Goal: Information Seeking & Learning: Learn about a topic

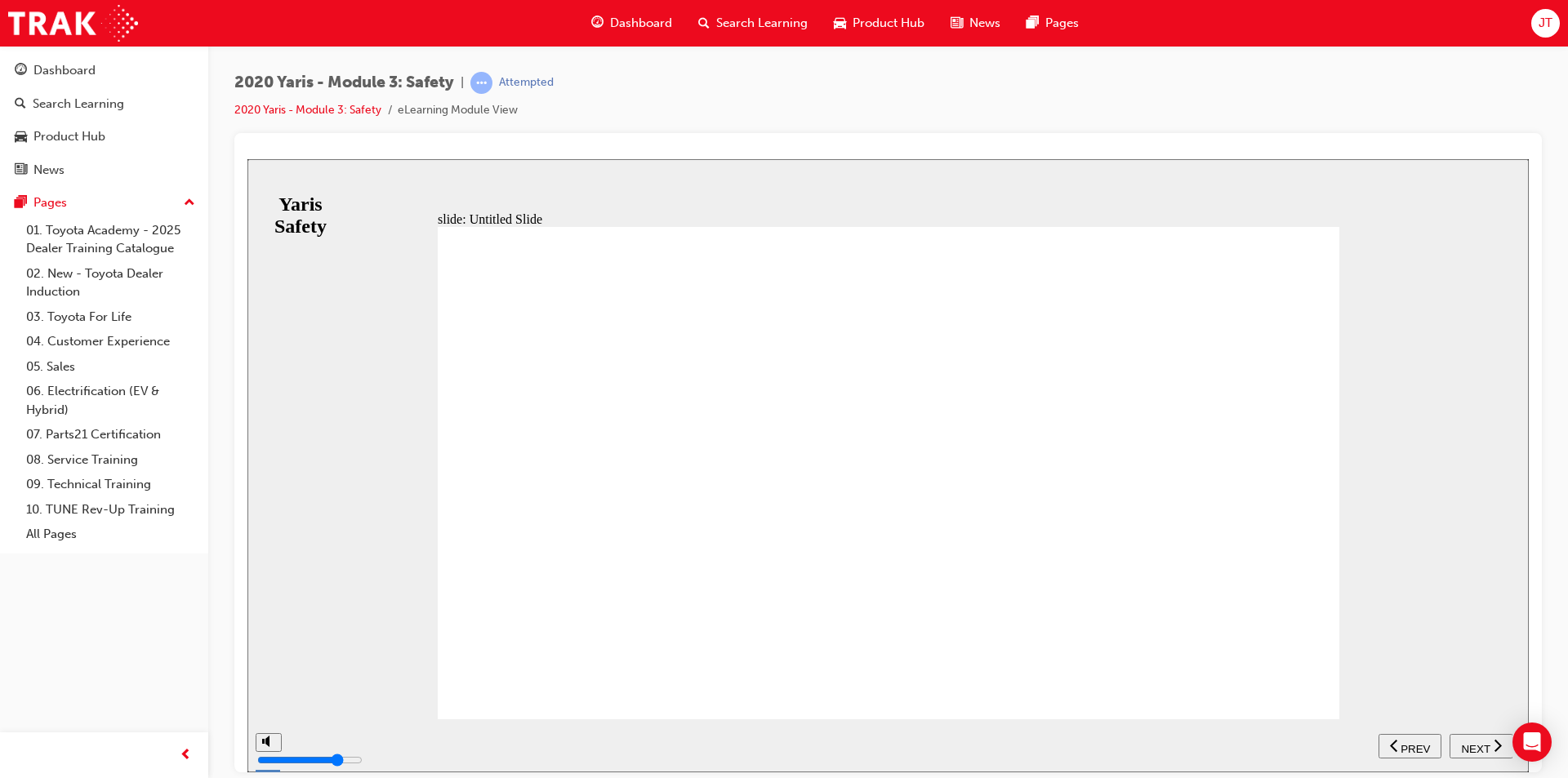
click at [1405, 745] on span "PREV" at bounding box center [1416, 748] width 29 height 12
click at [1492, 743] on div "NEXT" at bounding box center [1481, 746] width 51 height 17
click at [1489, 745] on div "NEXT" at bounding box center [1481, 746] width 51 height 17
click at [1483, 749] on span "NEXT" at bounding box center [1475, 748] width 28 height 12
click at [1497, 745] on icon "next" at bounding box center [1498, 745] width 9 height 15
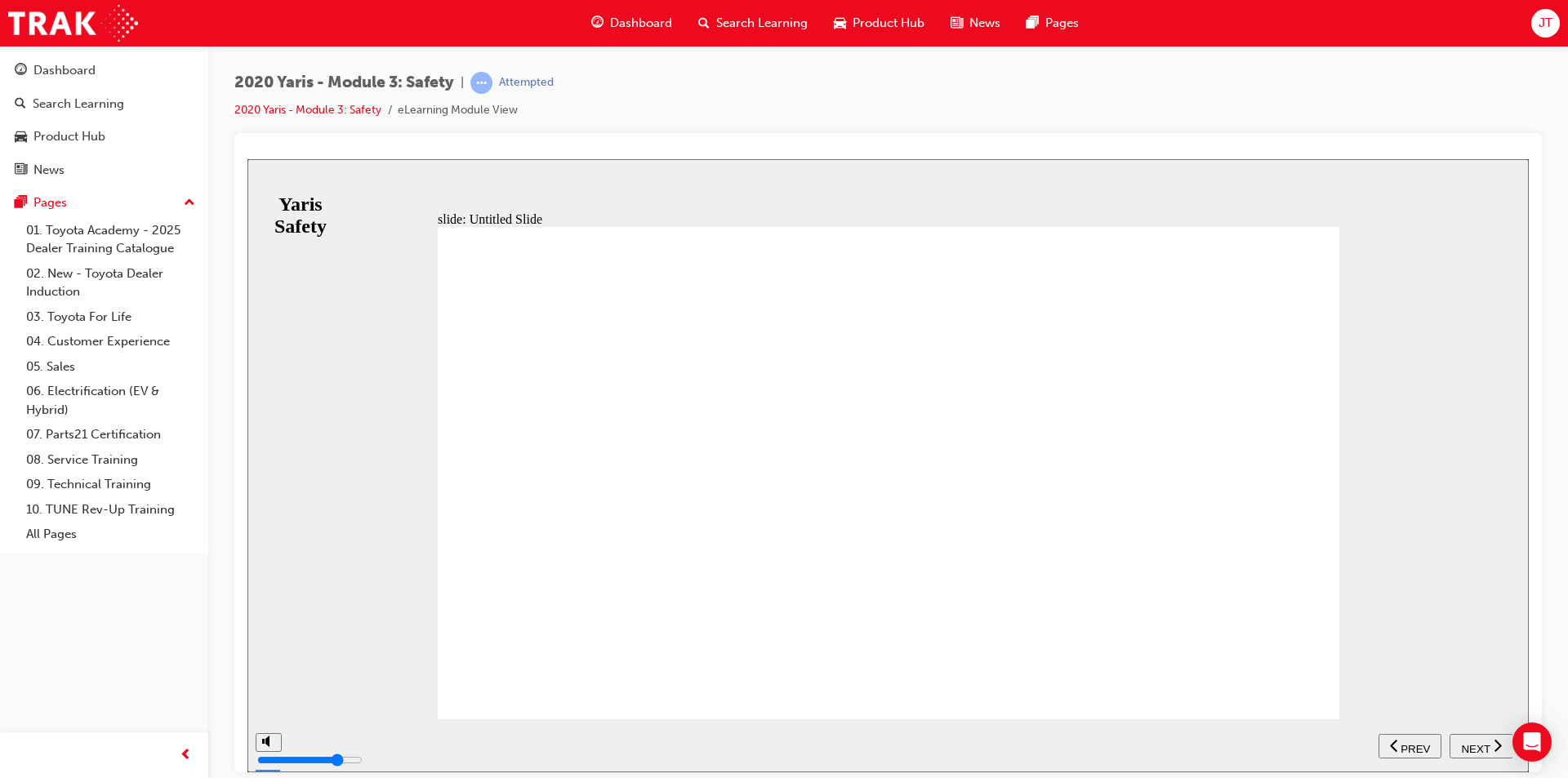
click at [1501, 747] on icon "next" at bounding box center [1498, 745] width 9 height 15
click at [1400, 745] on span "previous" at bounding box center [1395, 748] width 11 height 12
click at [1482, 742] on span "NEXT" at bounding box center [1475, 748] width 28 height 12
click at [1419, 751] on span "PREV" at bounding box center [1416, 748] width 29 height 12
click at [1485, 751] on span "NEXT" at bounding box center [1475, 748] width 28 height 12
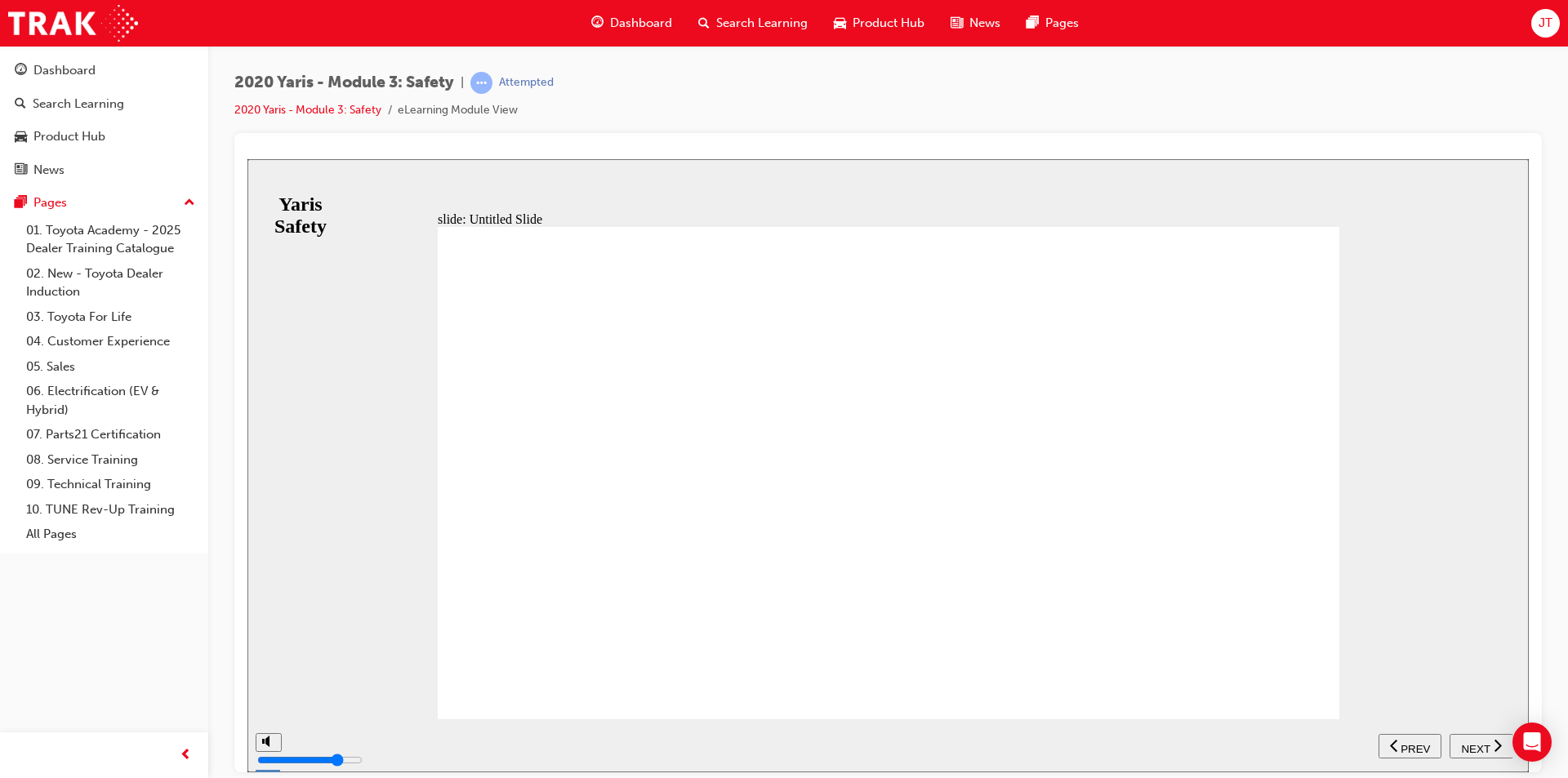
click at [1412, 755] on button "PREV" at bounding box center [1410, 745] width 63 height 25
click at [1467, 742] on span "NEXT" at bounding box center [1475, 748] width 28 height 12
click at [1482, 747] on span "NEXT" at bounding box center [1475, 748] width 28 height 12
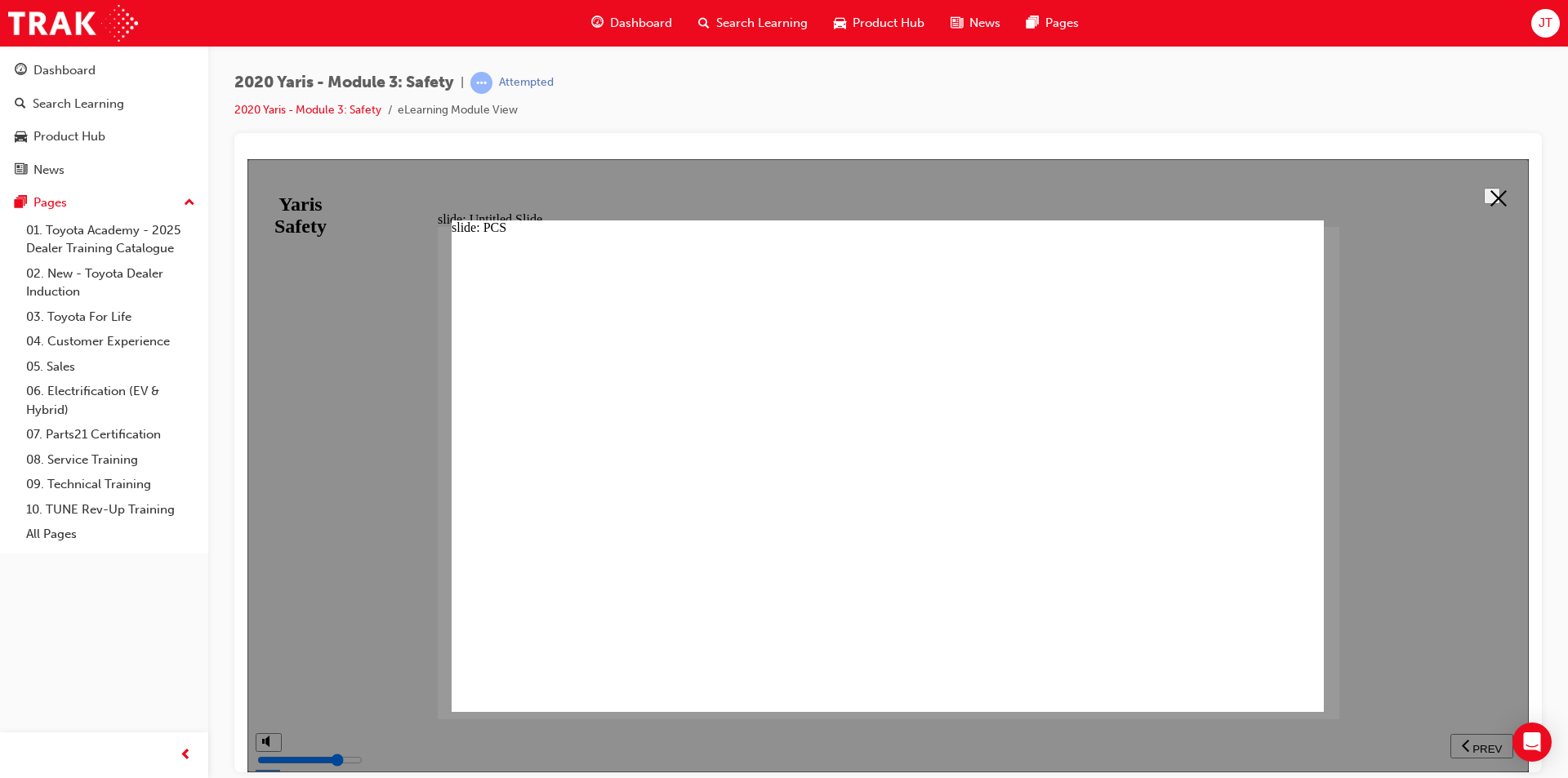
click at [1476, 742] on div at bounding box center [888, 465] width 1282 height 613
click at [1492, 191] on icon at bounding box center [1498, 198] width 16 height 16
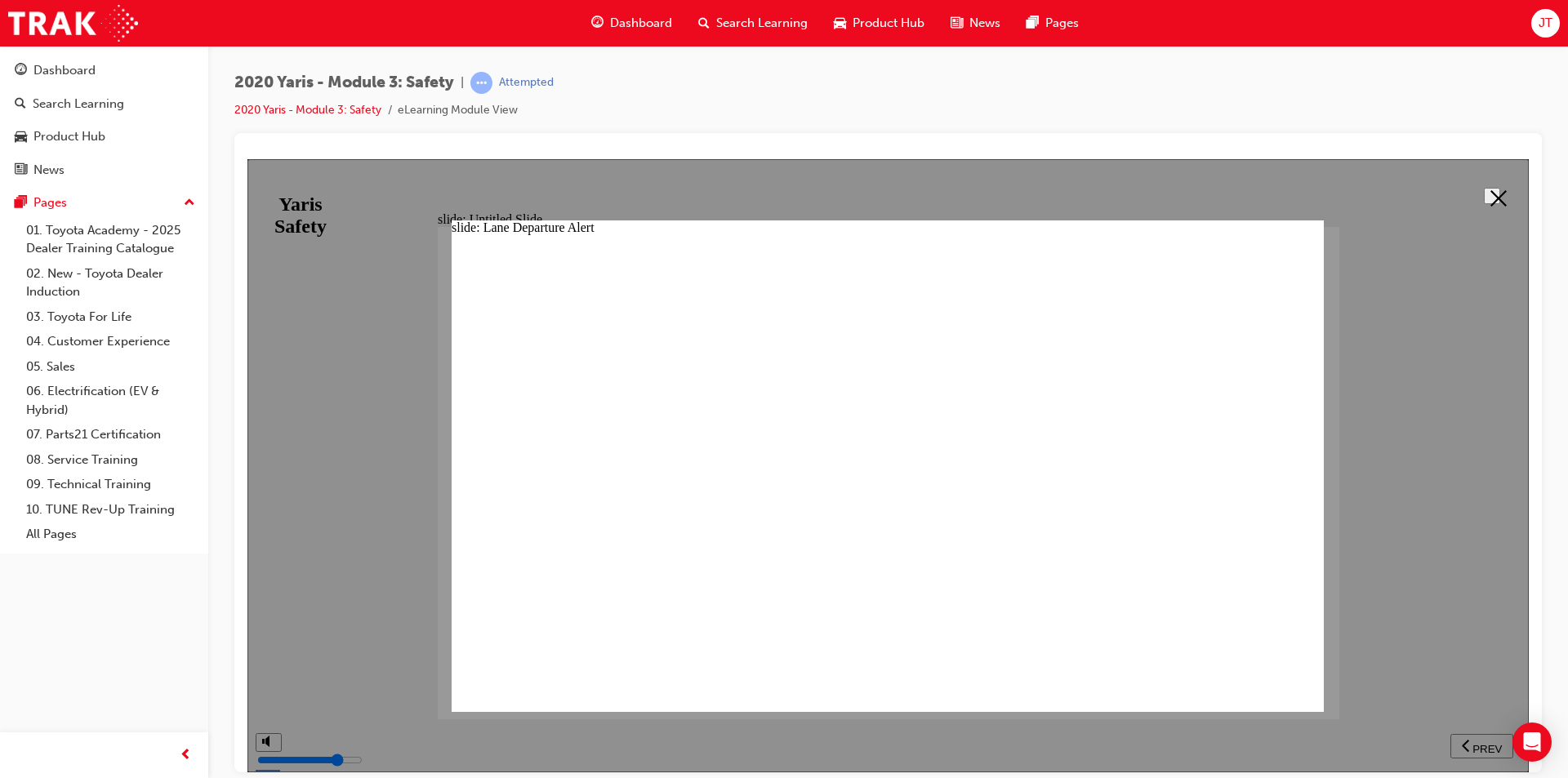
scroll to position [151, 0]
click at [1492, 198] on icon at bounding box center [1498, 198] width 16 height 16
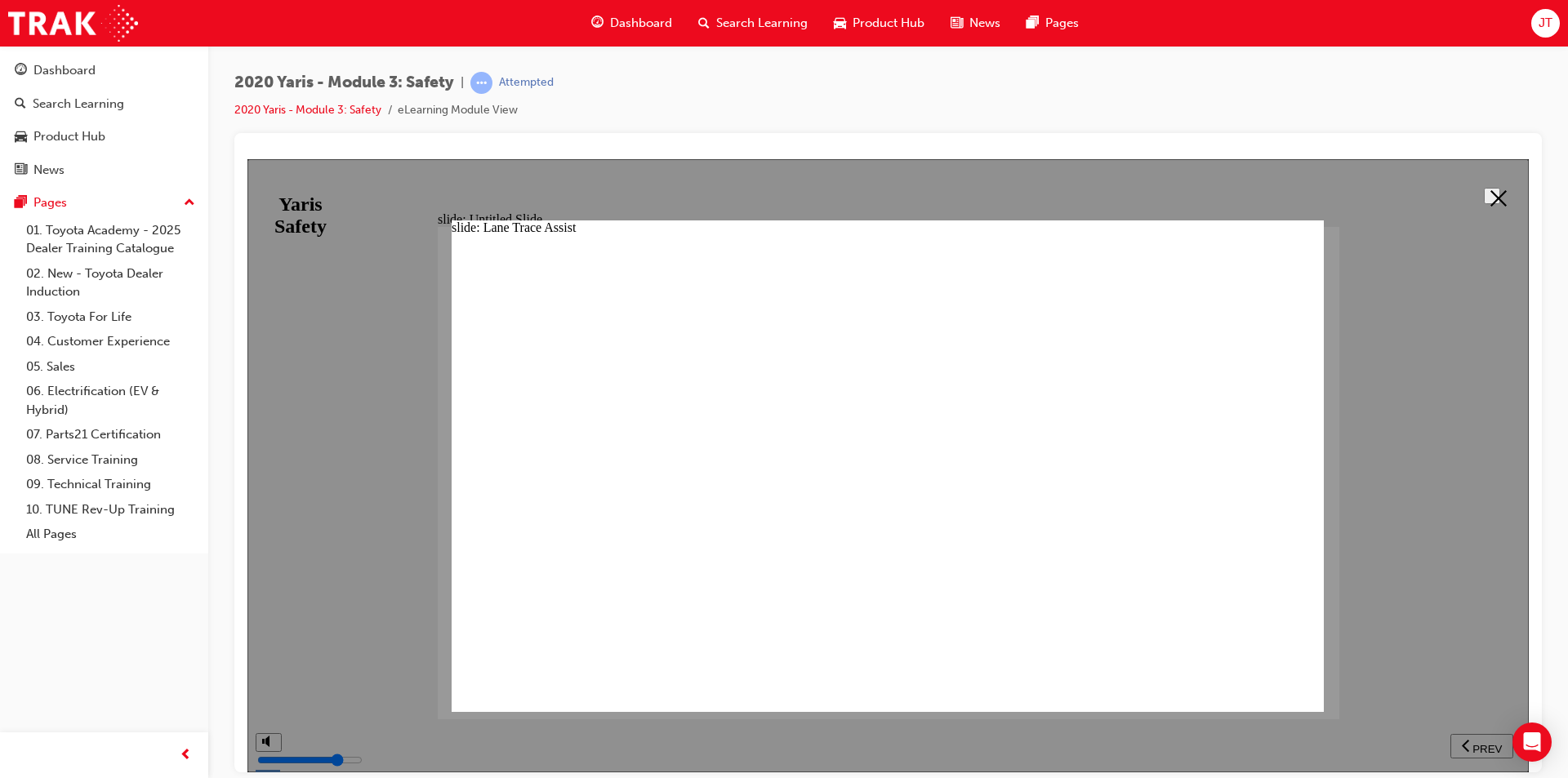
click at [1480, 738] on div at bounding box center [888, 465] width 1282 height 613
click at [1477, 749] on div at bounding box center [888, 465] width 1282 height 613
click at [1487, 749] on div at bounding box center [888, 465] width 1282 height 613
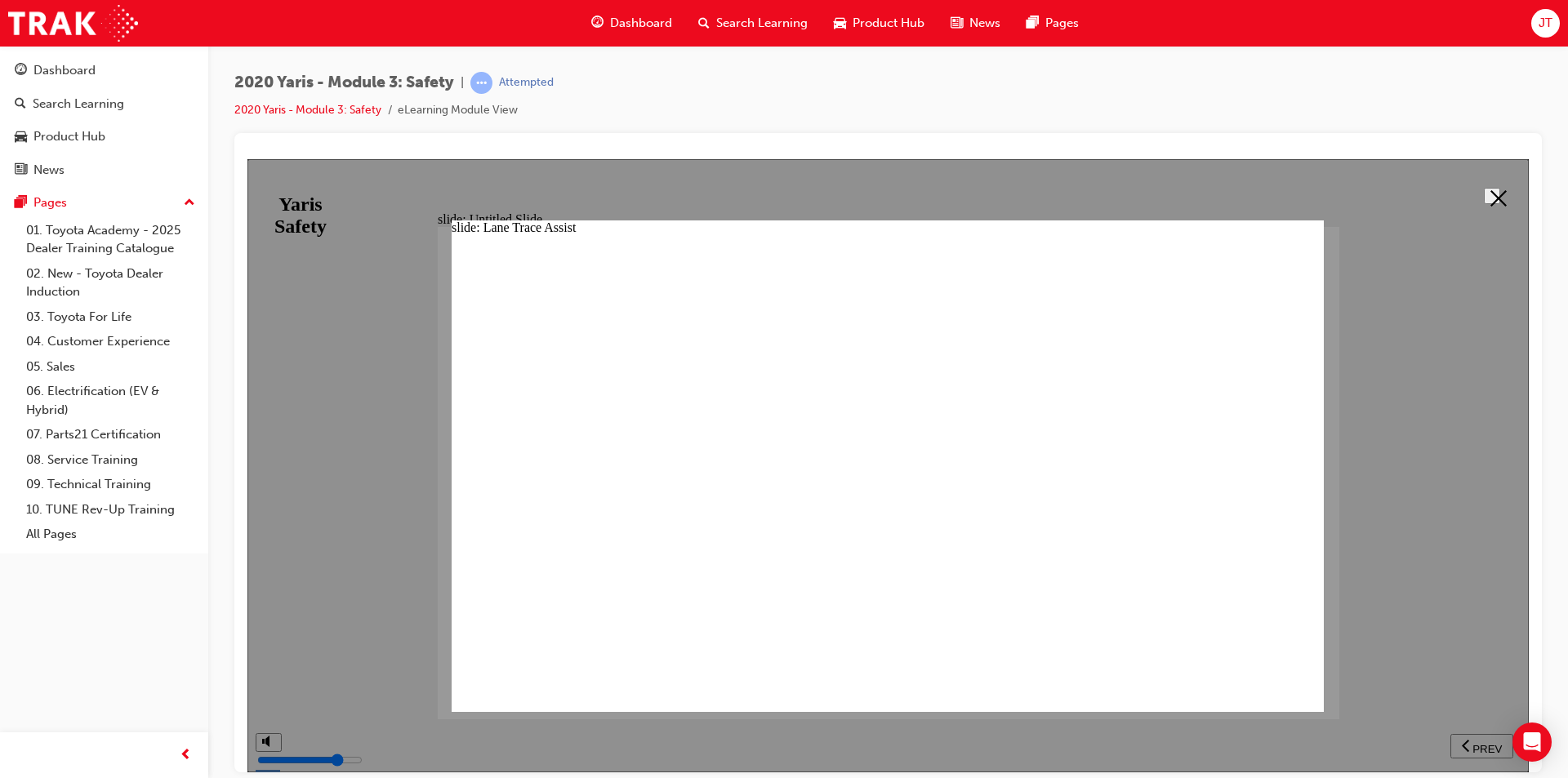
click at [1470, 743] on div at bounding box center [888, 465] width 1282 height 613
click at [1484, 196] on button at bounding box center [1492, 195] width 16 height 16
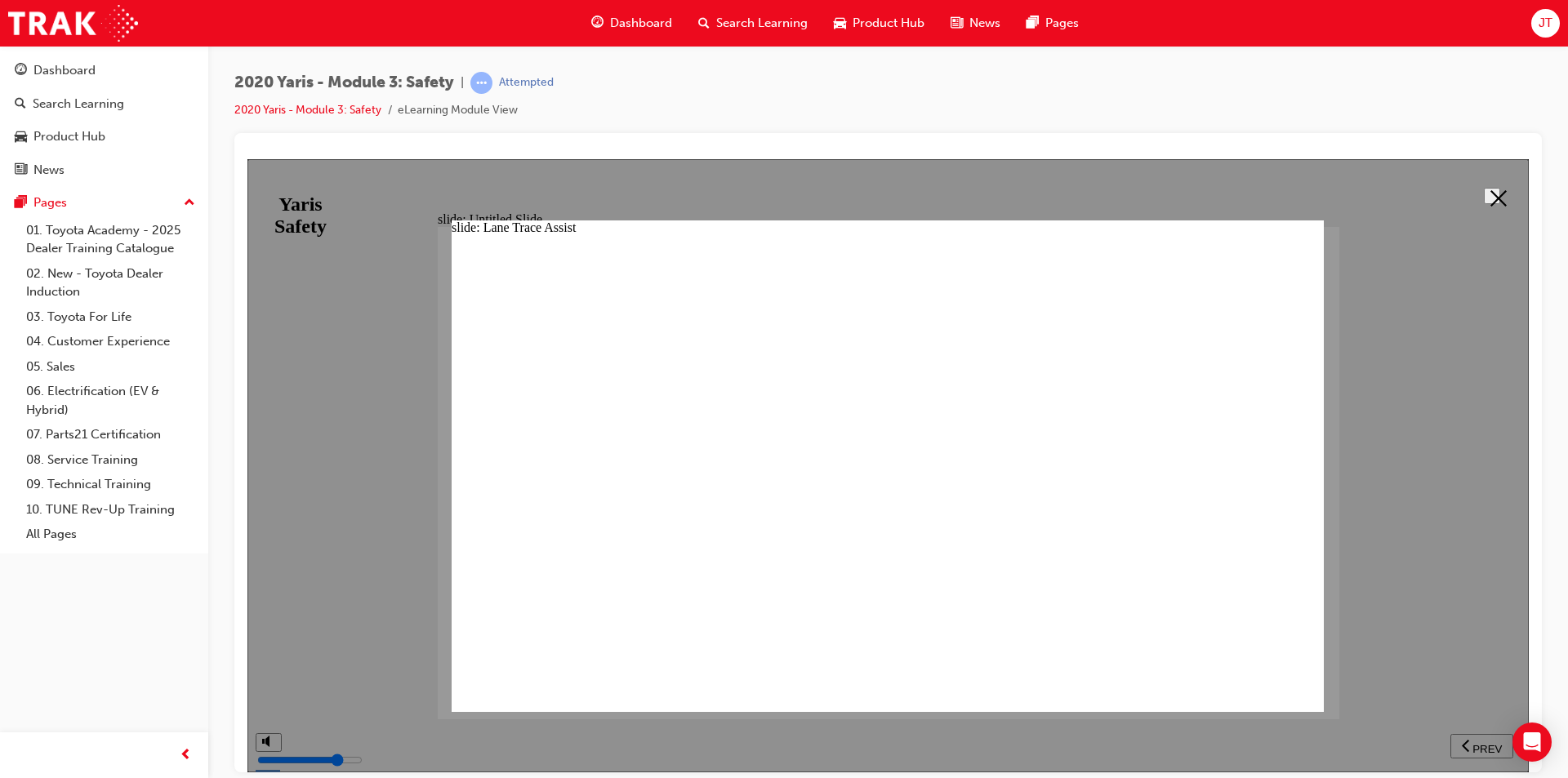
click at [1491, 200] on icon at bounding box center [1498, 198] width 16 height 16
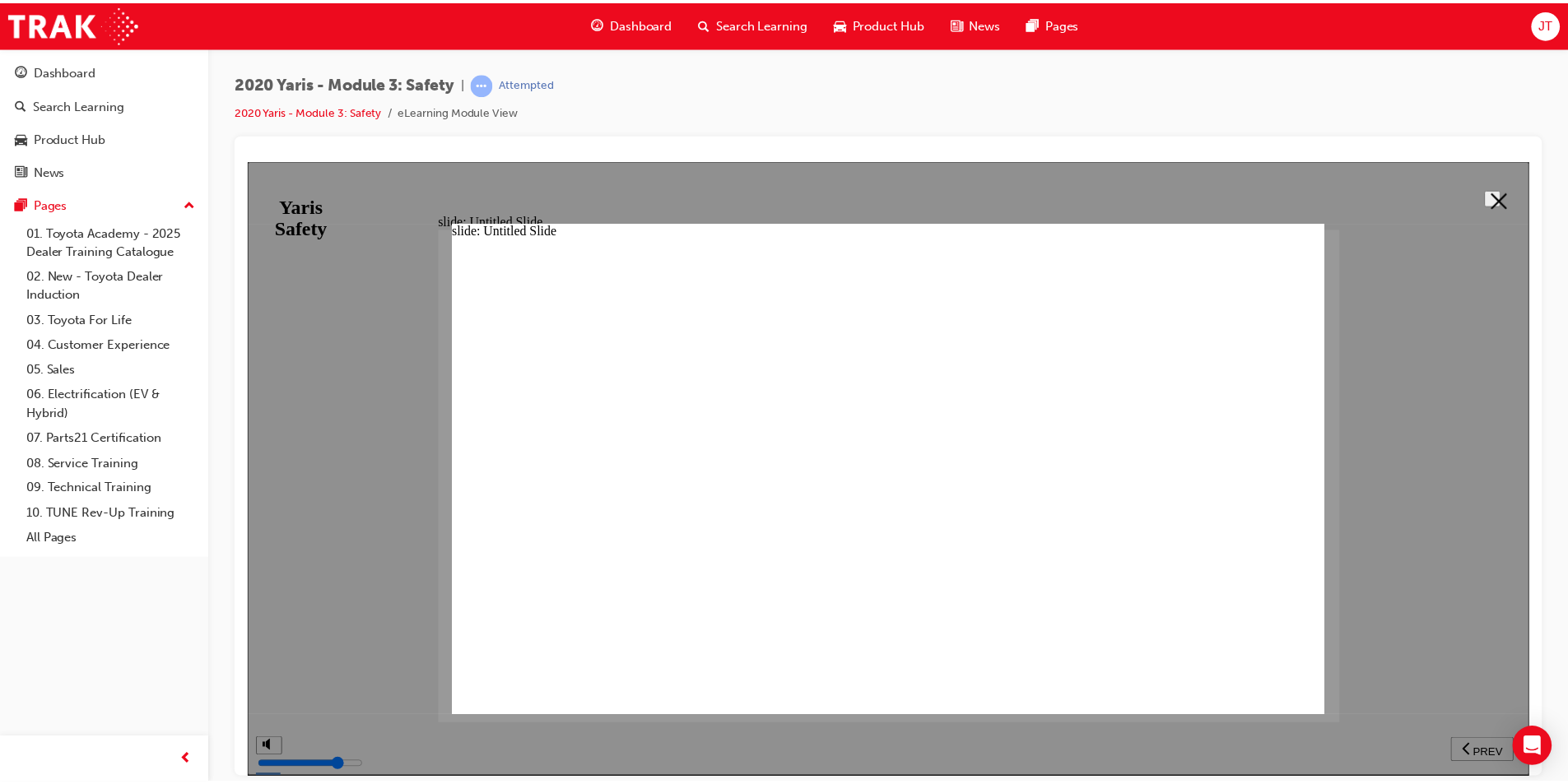
scroll to position [0, 0]
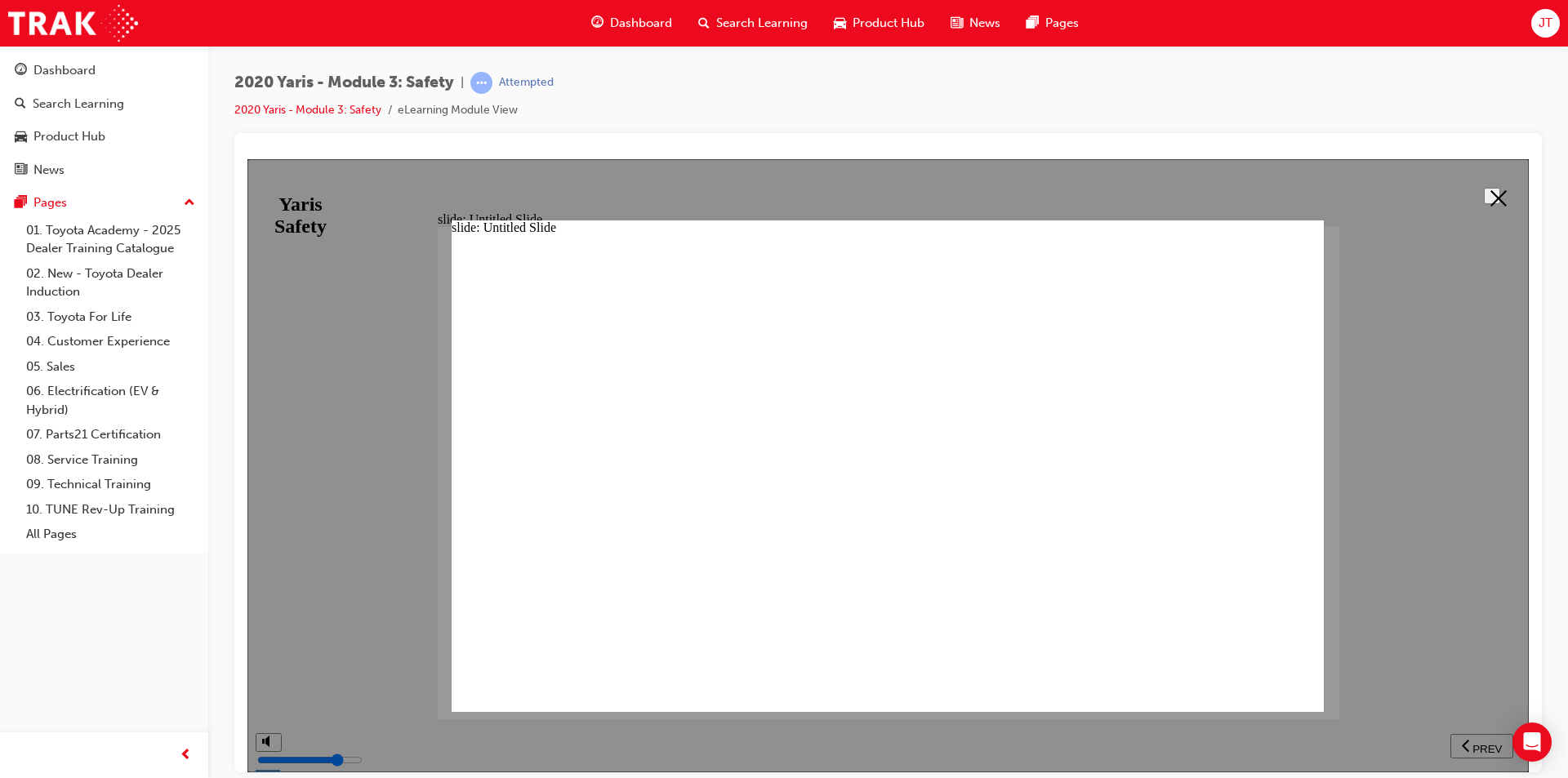
click at [1489, 187] on button at bounding box center [1492, 195] width 16 height 16
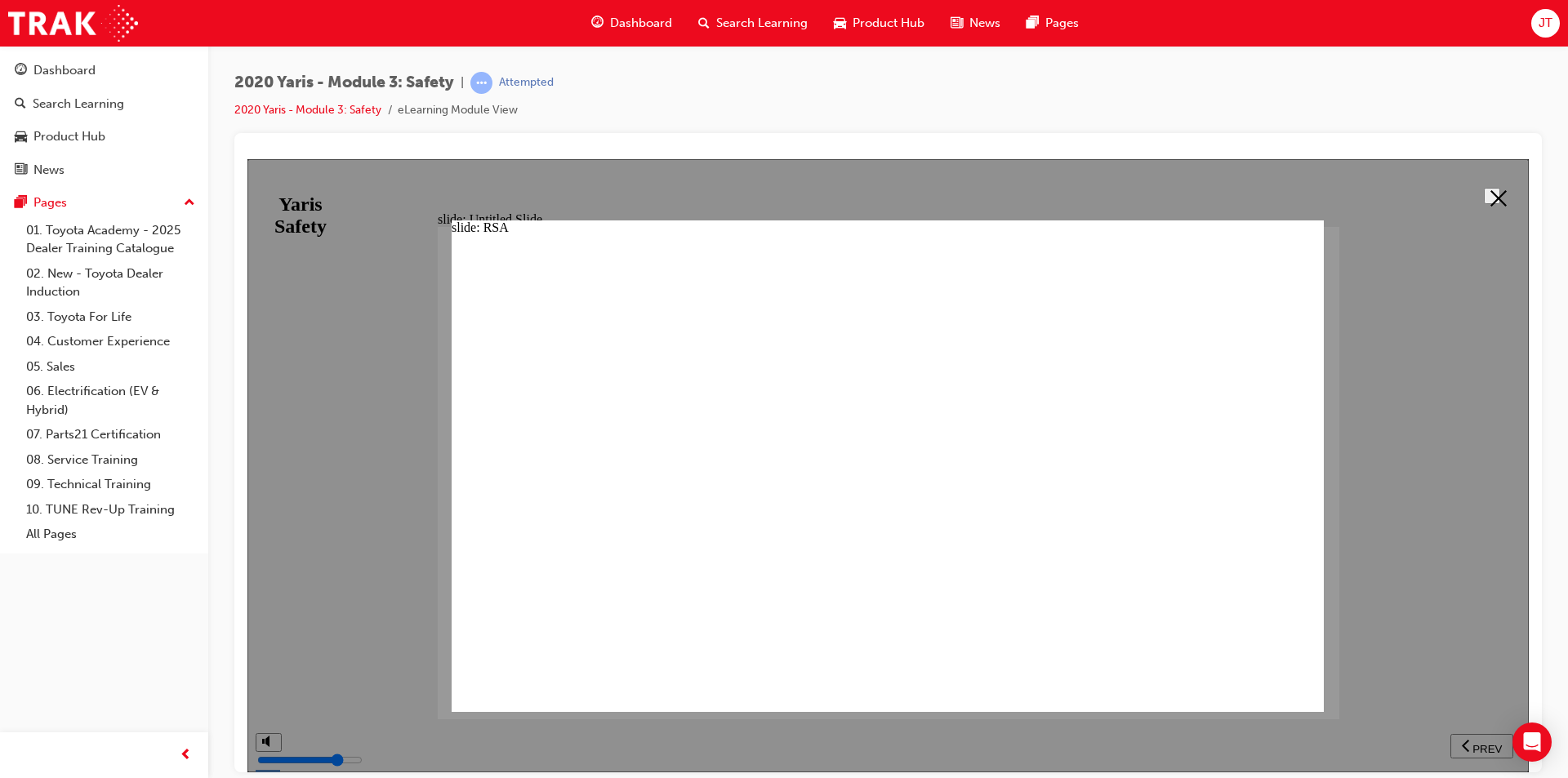
click at [1501, 196] on button at bounding box center [1492, 195] width 16 height 16
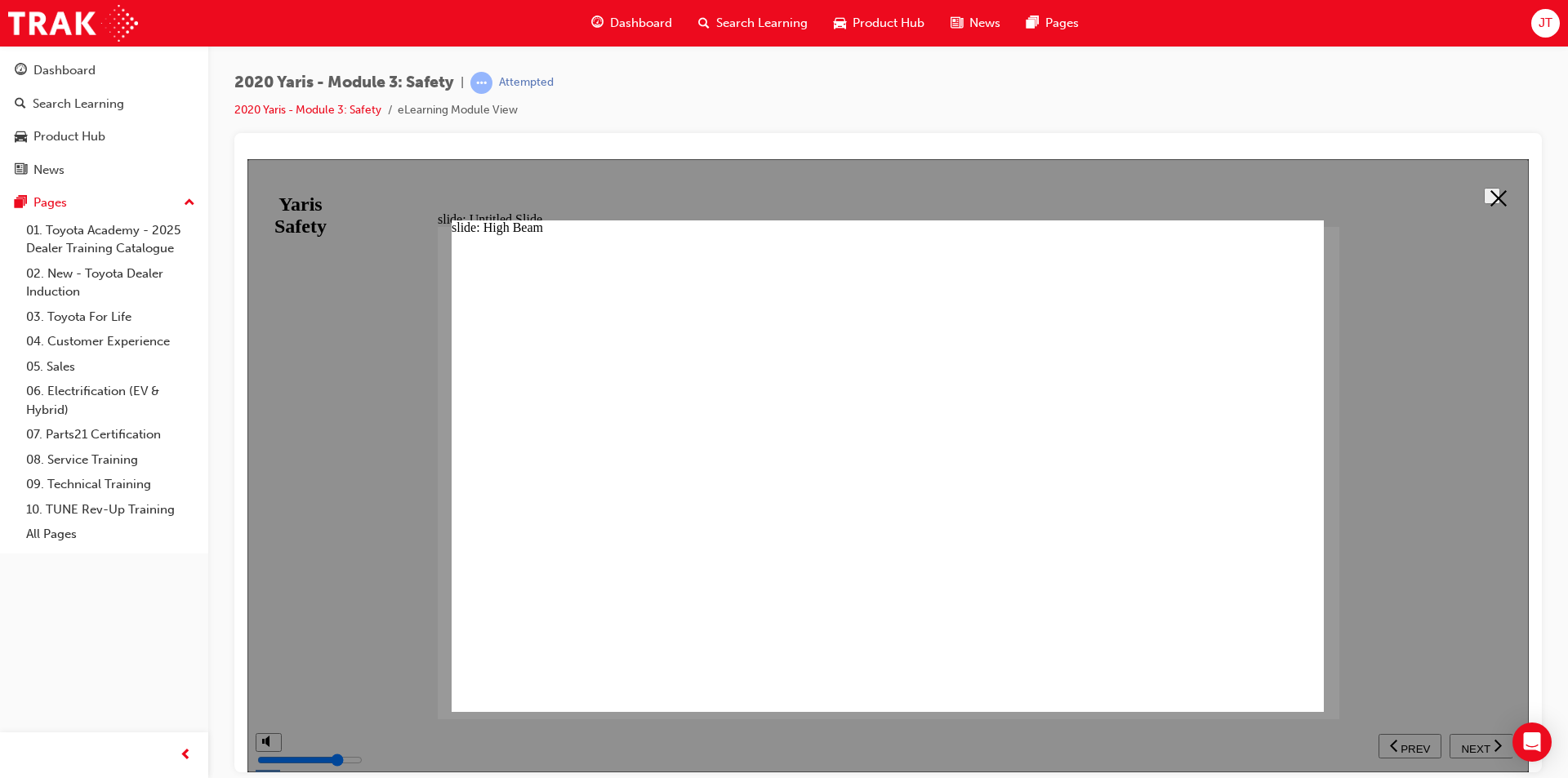
click at [1492, 187] on button at bounding box center [1492, 195] width 16 height 16
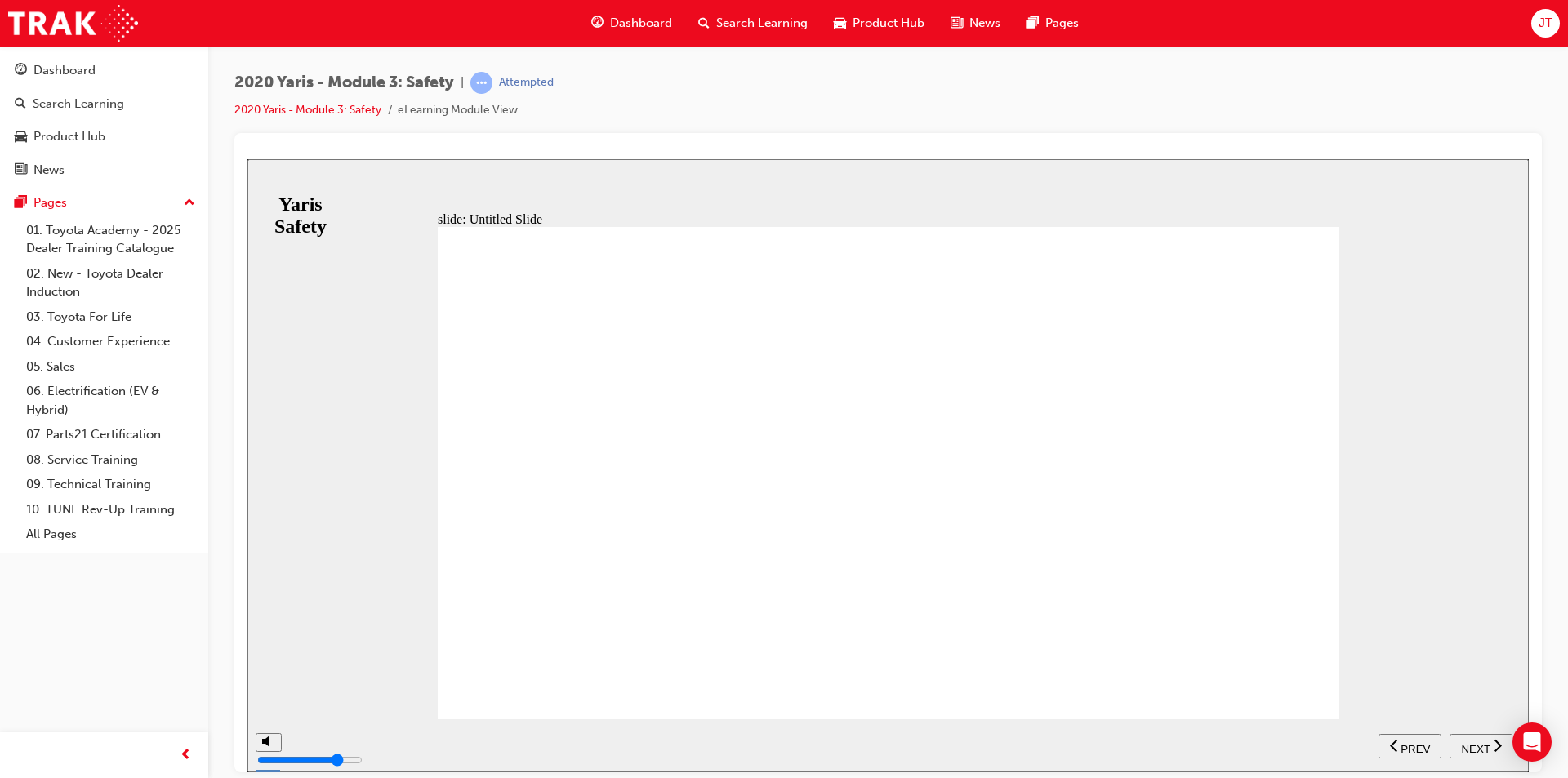
click at [1473, 733] on button "NEXT" at bounding box center [1482, 745] width 64 height 25
click at [1486, 744] on span "NEXT" at bounding box center [1475, 748] width 28 height 12
click at [1468, 738] on div "NEXT" at bounding box center [1481, 746] width 51 height 17
click at [1486, 752] on div "NEXT" at bounding box center [1481, 746] width 51 height 17
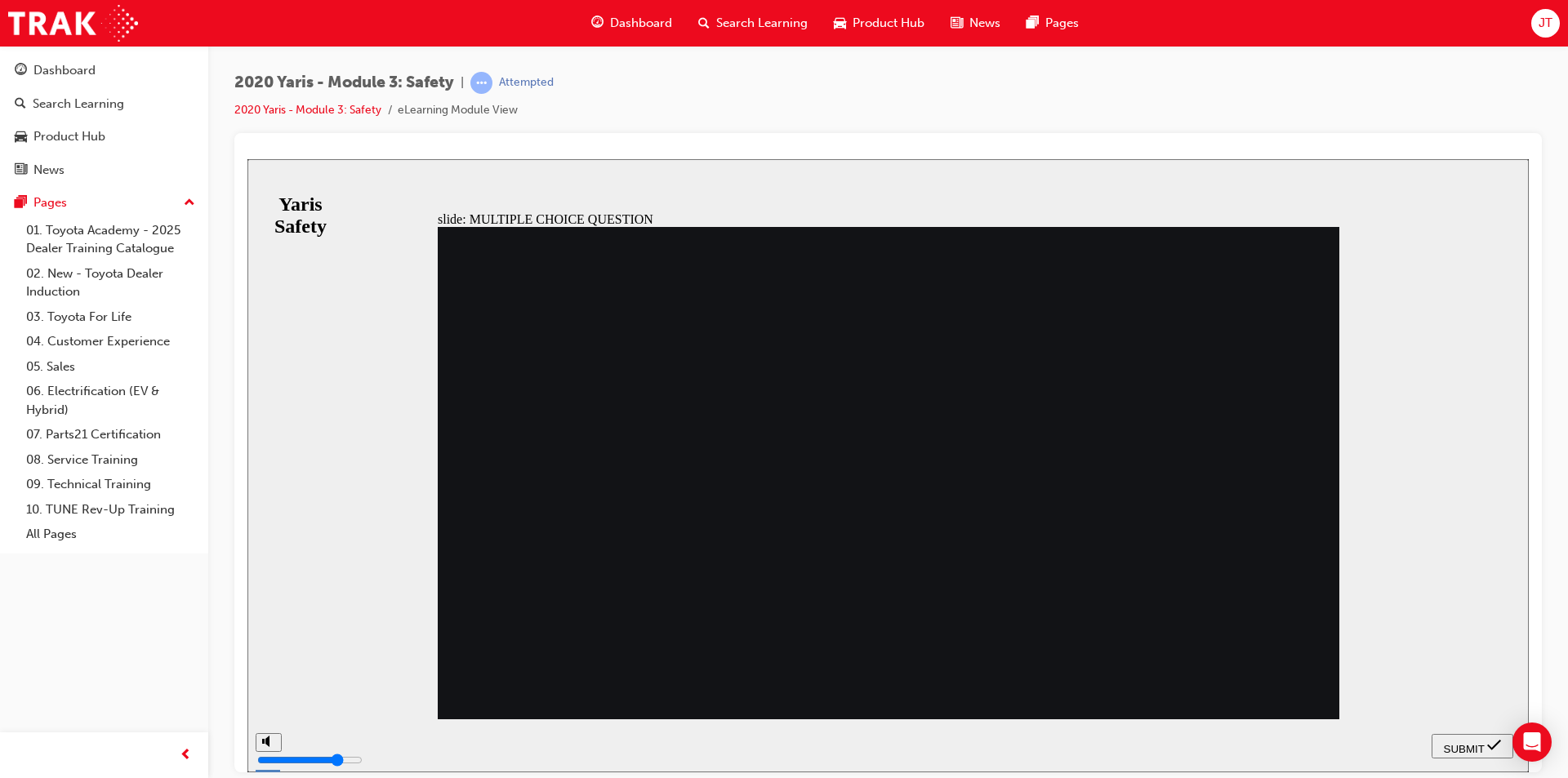
radio input "true"
click at [1476, 756] on button "SUBMIT" at bounding box center [1473, 745] width 82 height 25
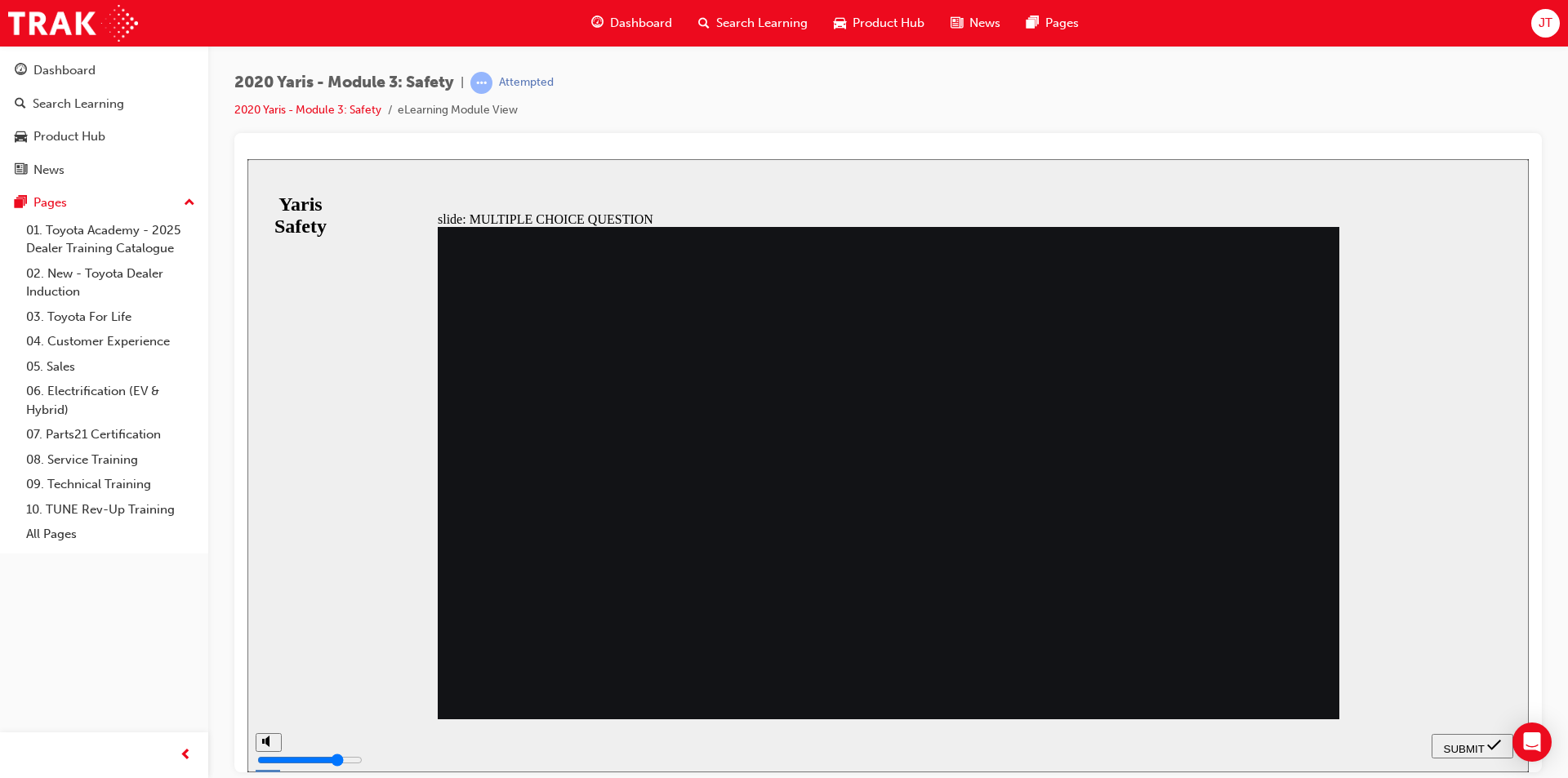
radio input "true"
click at [1454, 742] on span "SUBMIT" at bounding box center [1465, 748] width 41 height 12
radio input "true"
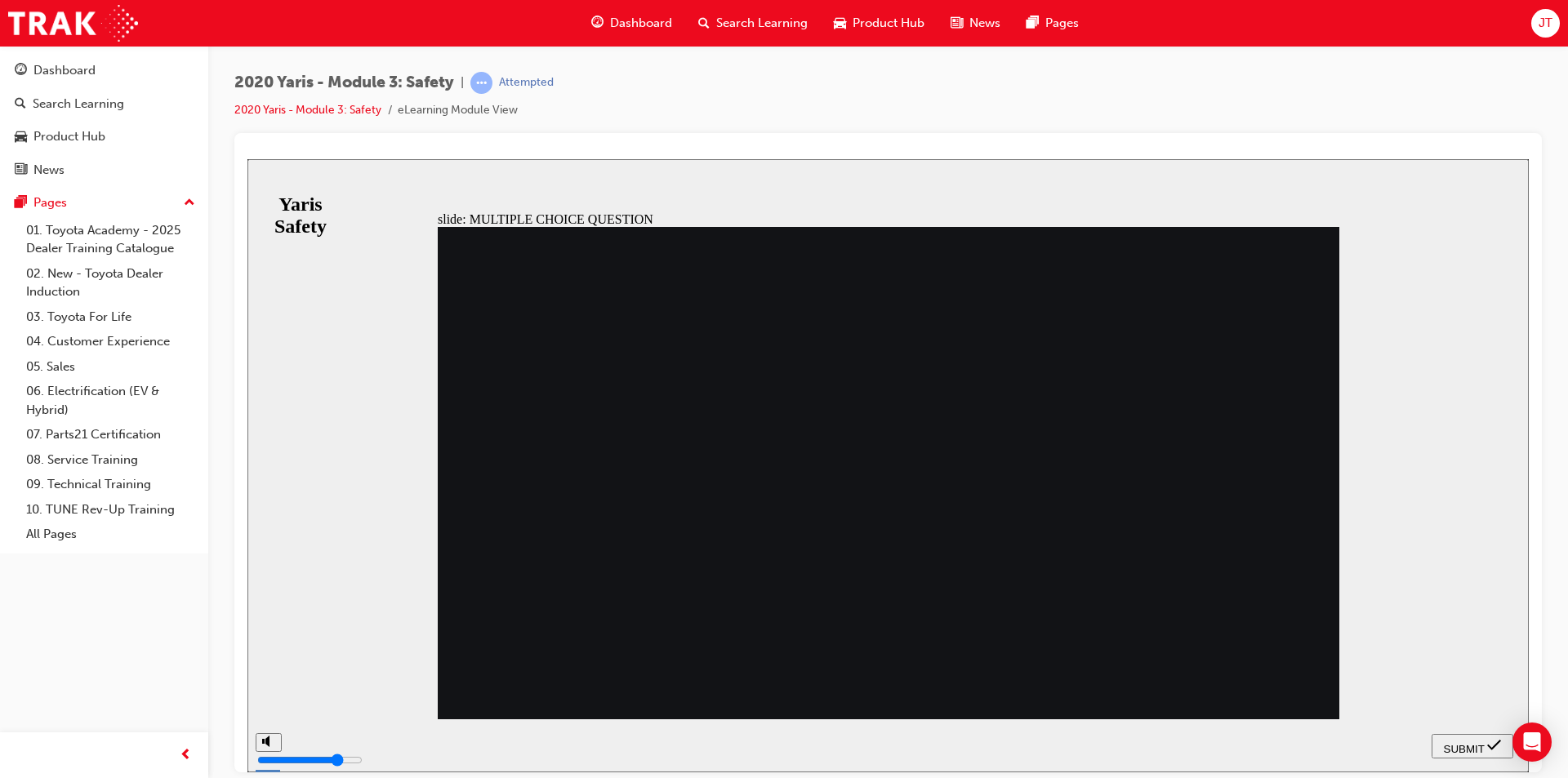
click at [1458, 733] on button "SUBMIT" at bounding box center [1473, 745] width 82 height 25
radio input "true"
click at [1472, 735] on button "SUBMIT" at bounding box center [1473, 745] width 82 height 25
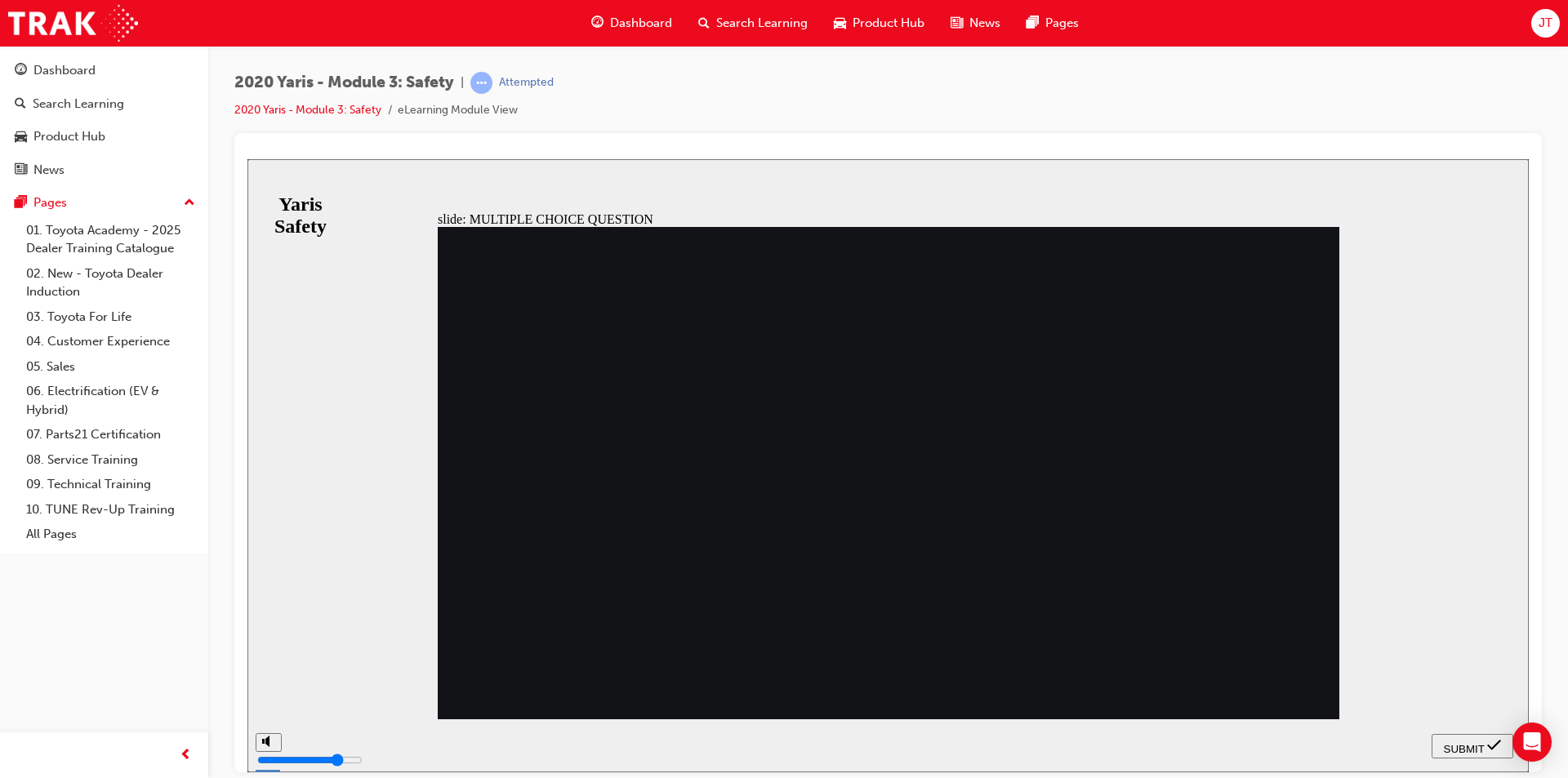
radio input "true"
click at [1504, 745] on div "SUBMIT" at bounding box center [1473, 746] width 69 height 17
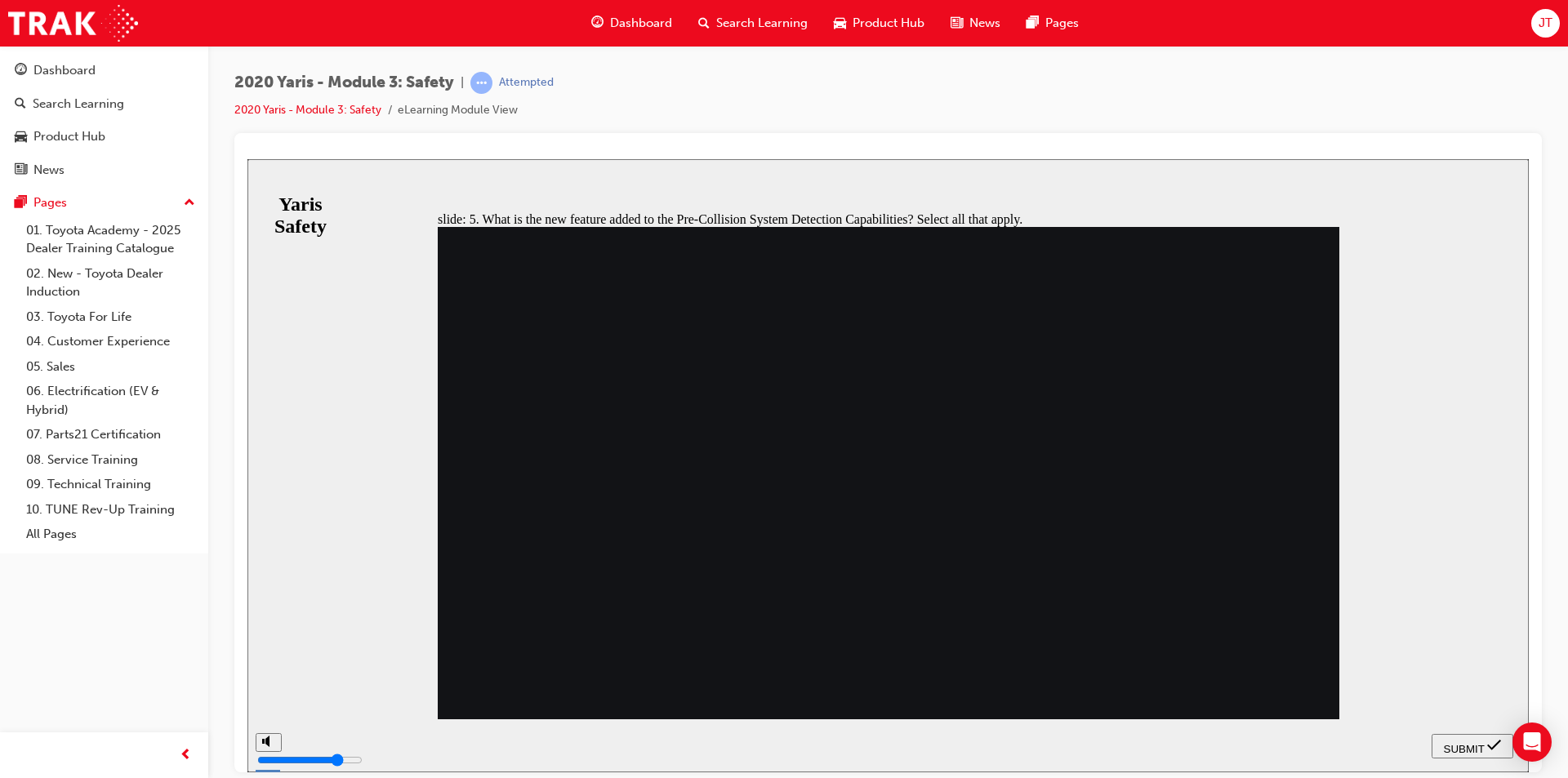
checkbox input "true"
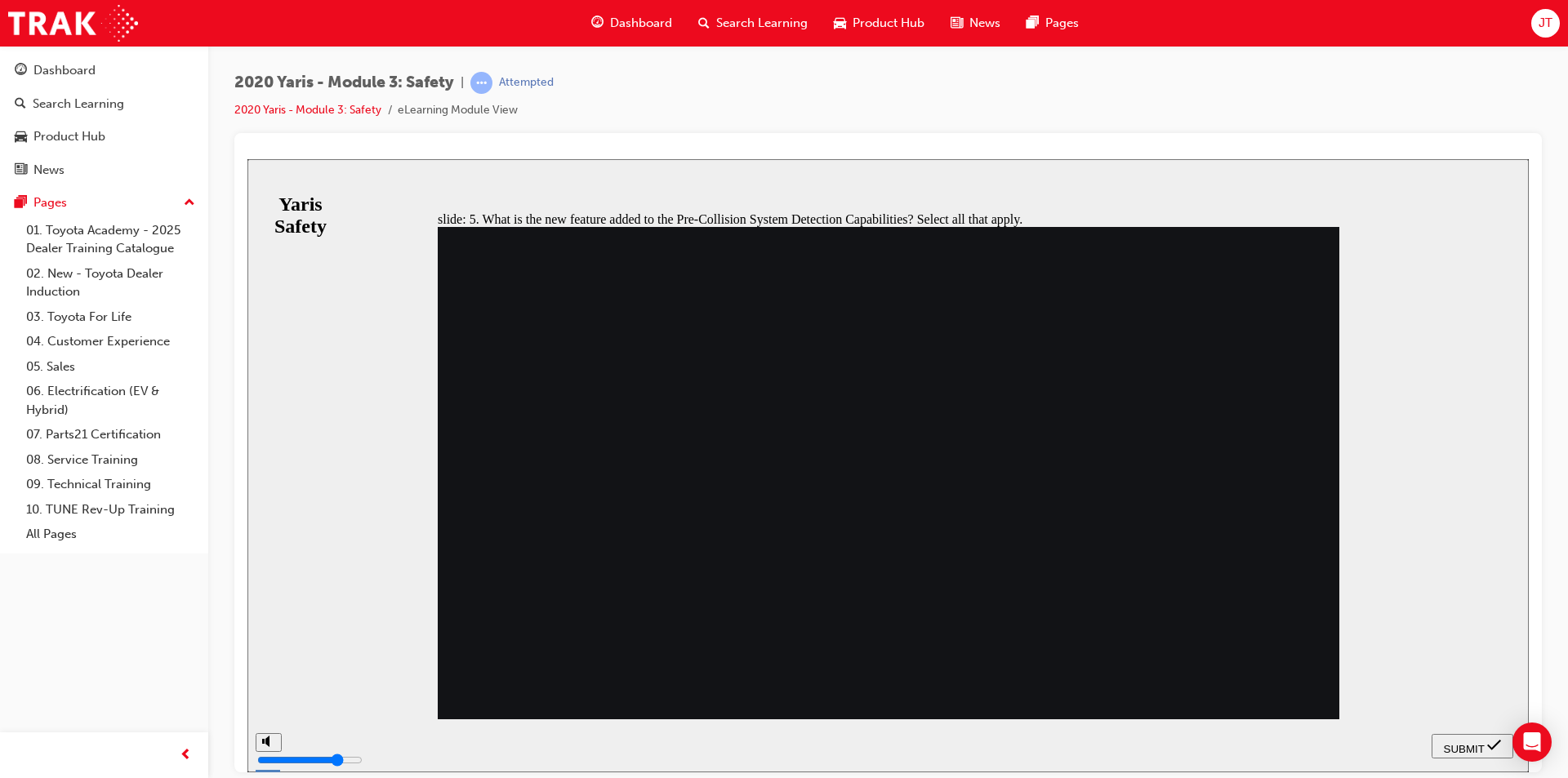
checkbox input "true"
click at [1451, 742] on span "SUBMIT" at bounding box center [1465, 748] width 41 height 12
checkbox input "true"
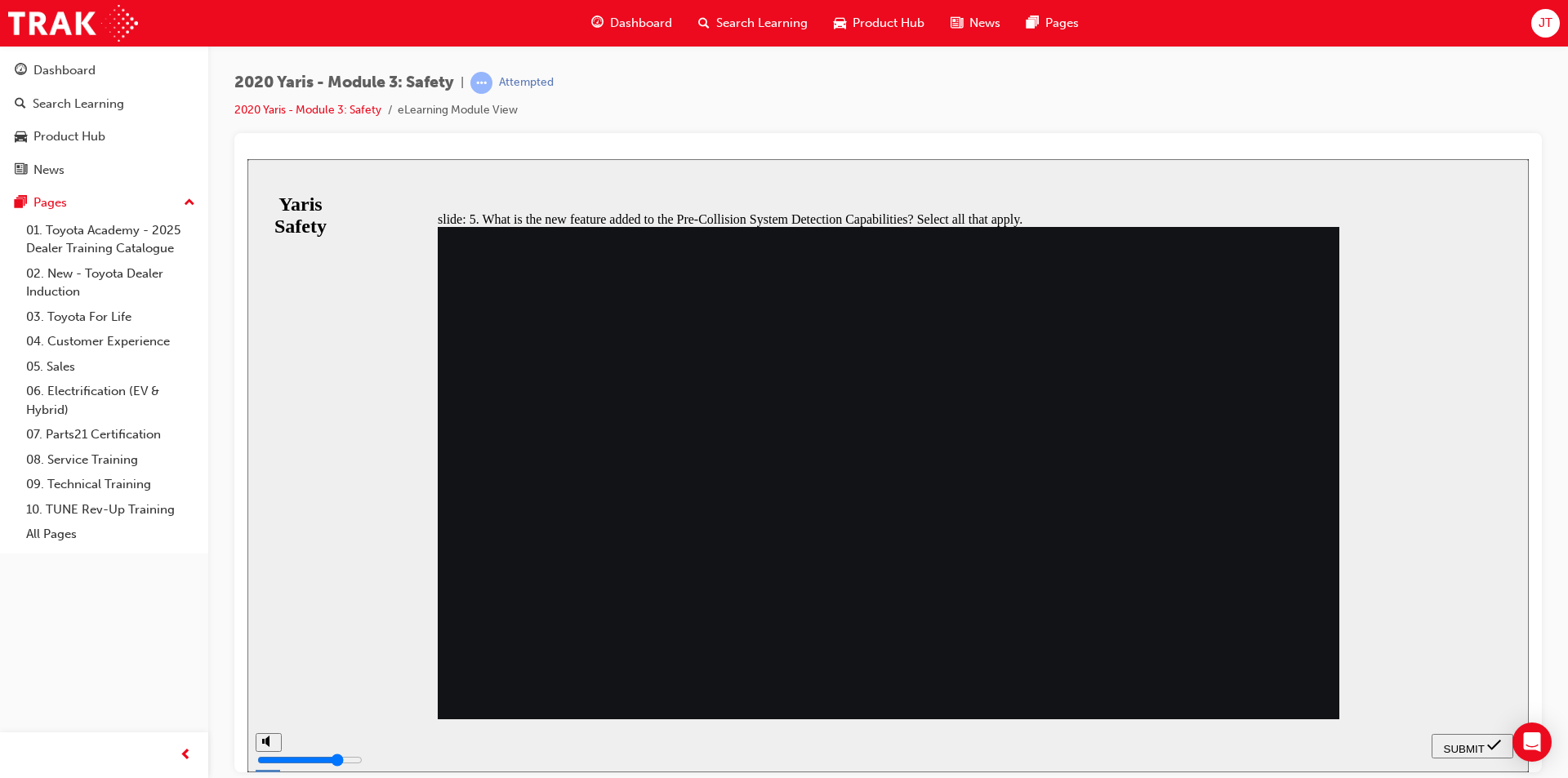
click at [1467, 753] on button "SUBMIT" at bounding box center [1473, 745] width 82 height 25
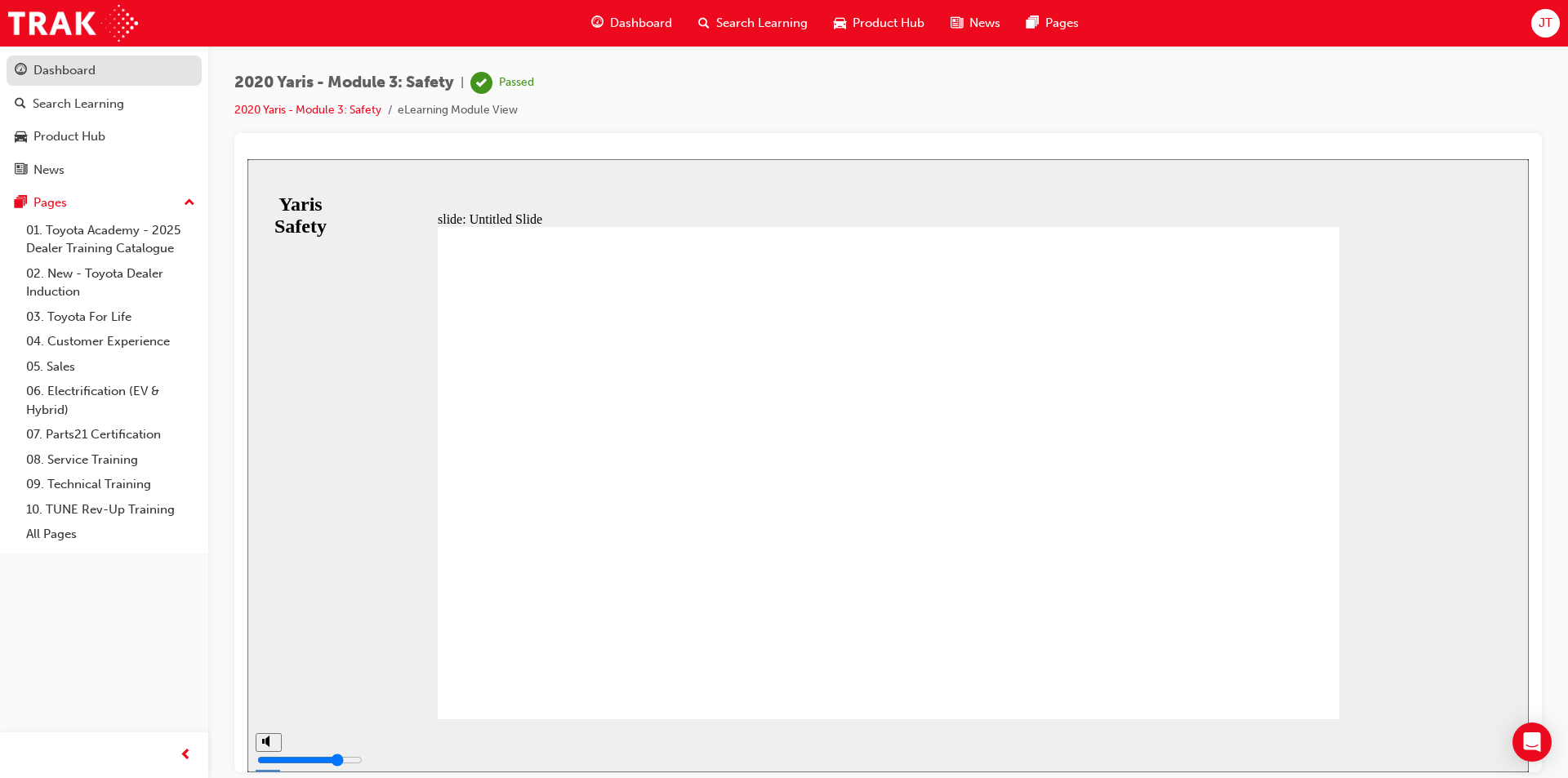
click at [93, 75] on div "Dashboard" at bounding box center [64, 70] width 62 height 19
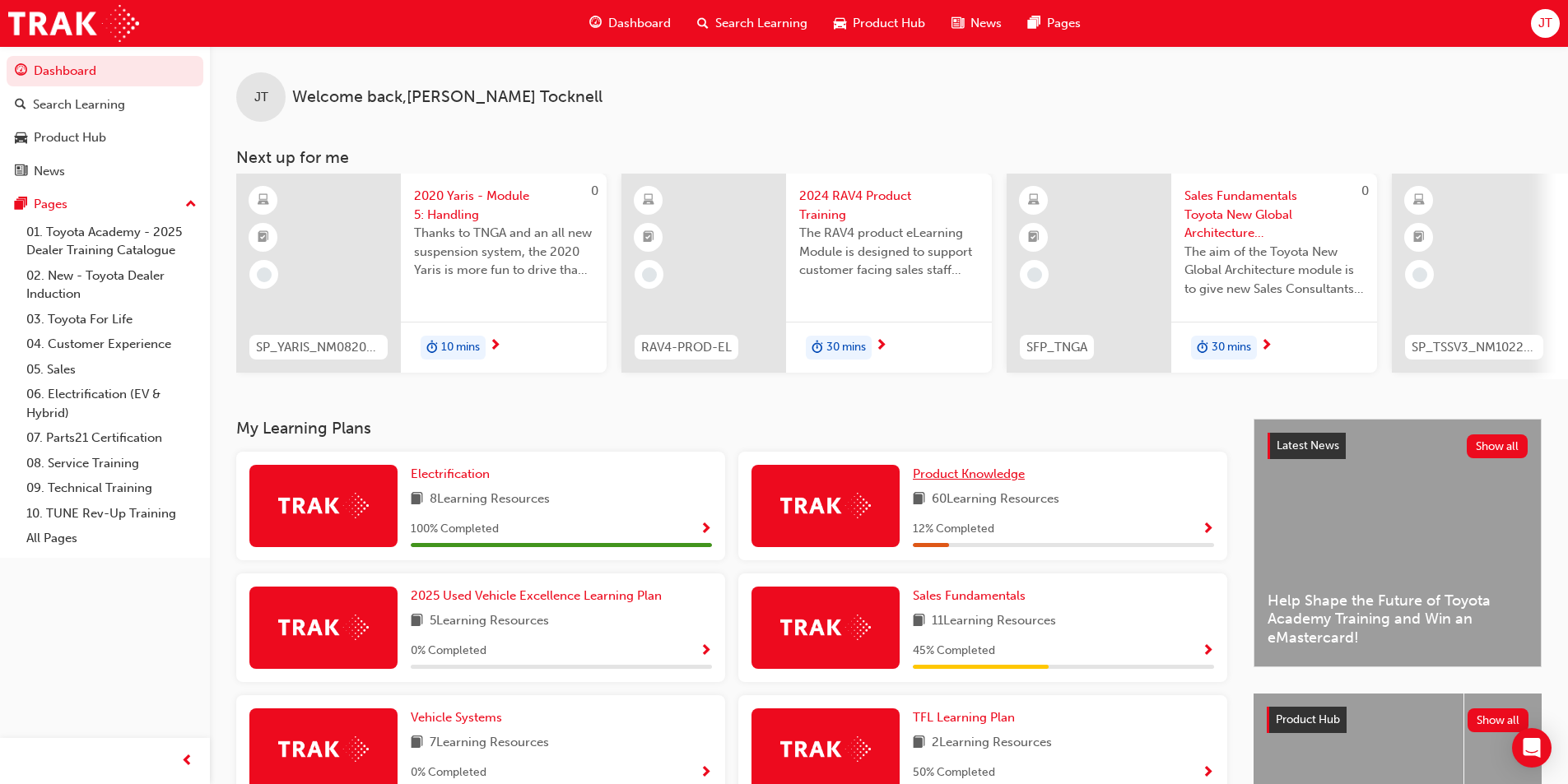
click at [970, 481] on span "Product Knowledge" at bounding box center [968, 473] width 112 height 15
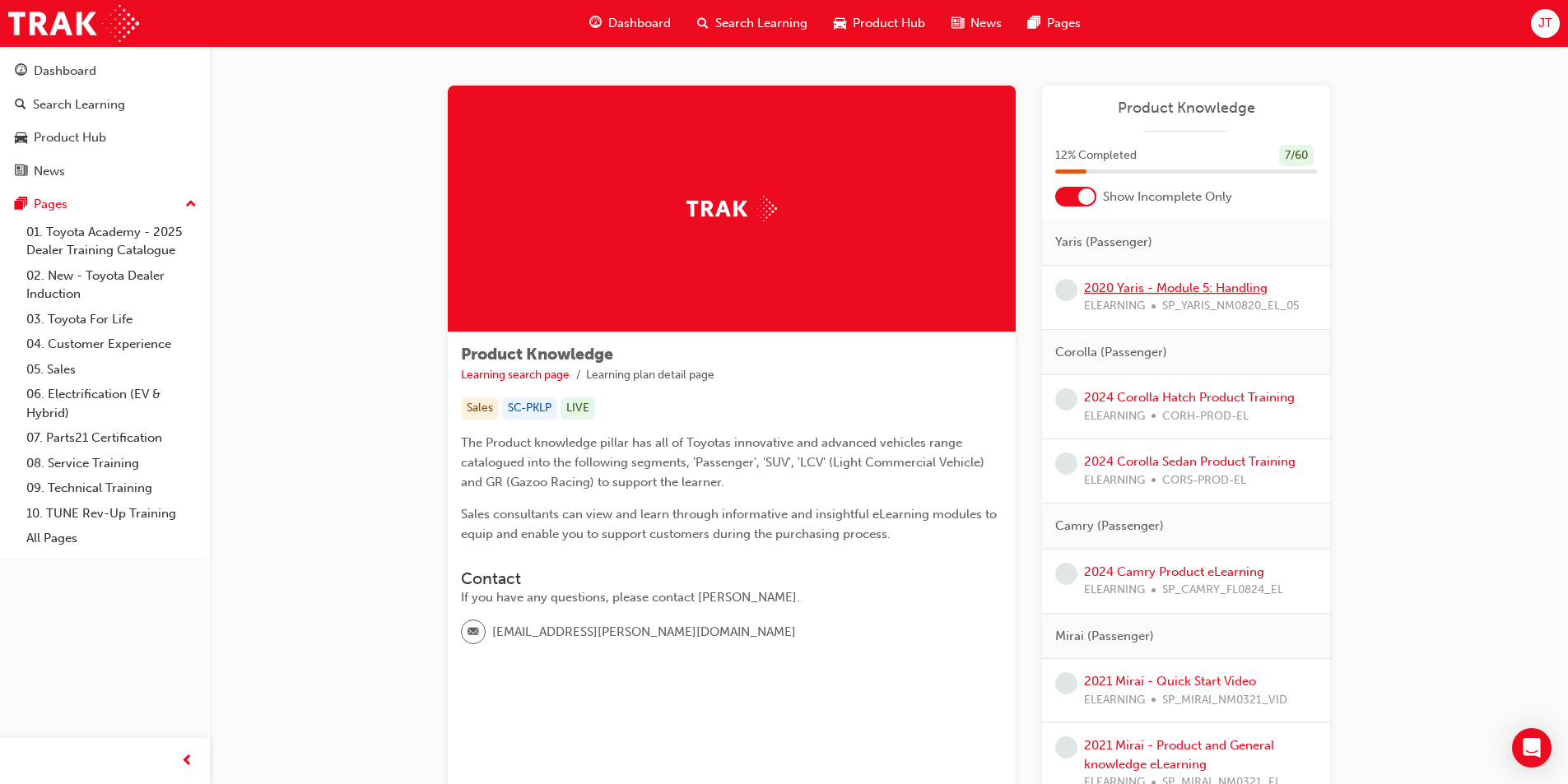
click at [1186, 292] on link "2020 Yaris - Module 5: Handling" at bounding box center [1176, 287] width 184 height 15
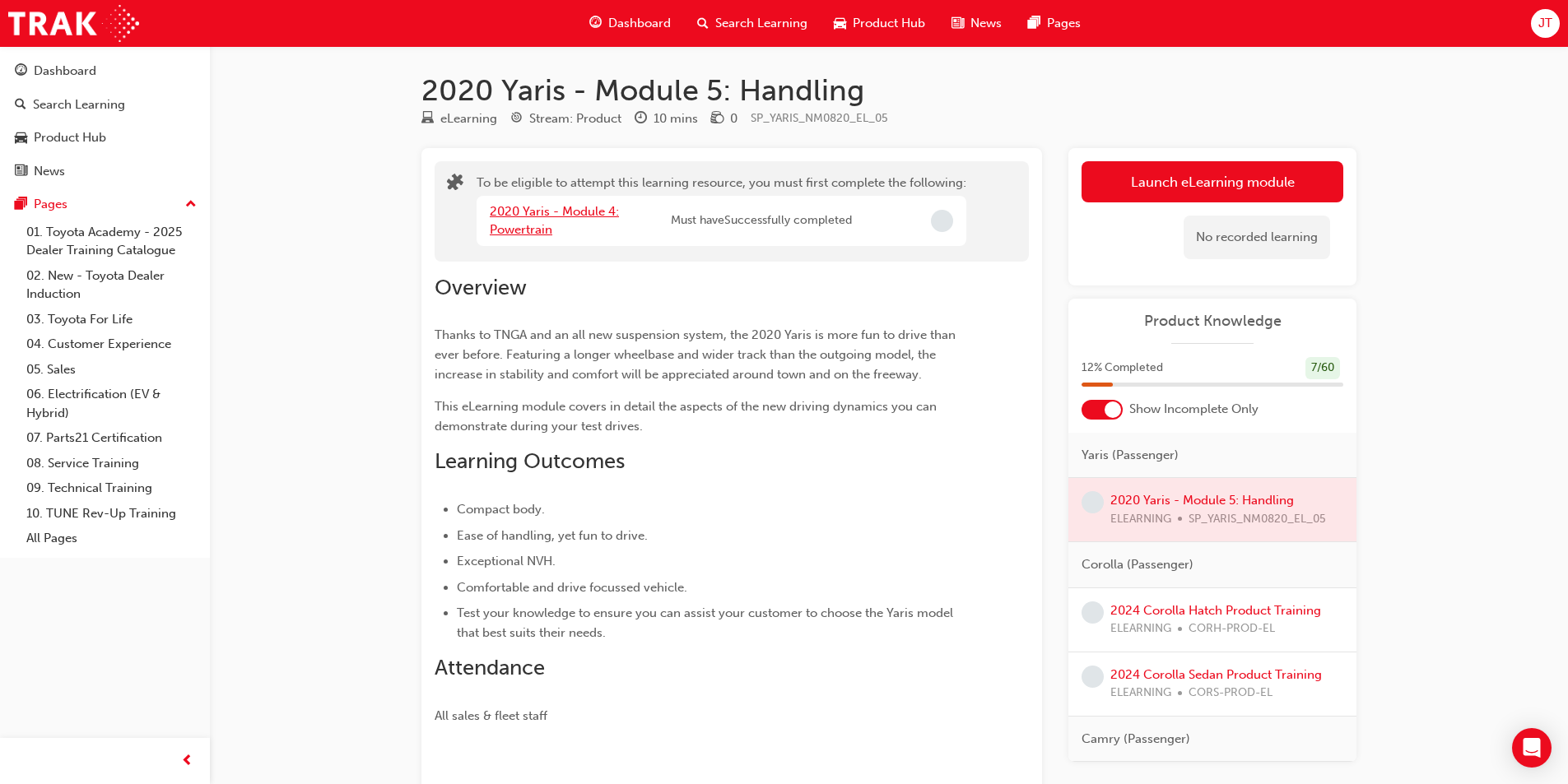
click at [539, 217] on link "2020 Yaris - Module 4: Powertrain" at bounding box center [554, 221] width 129 height 34
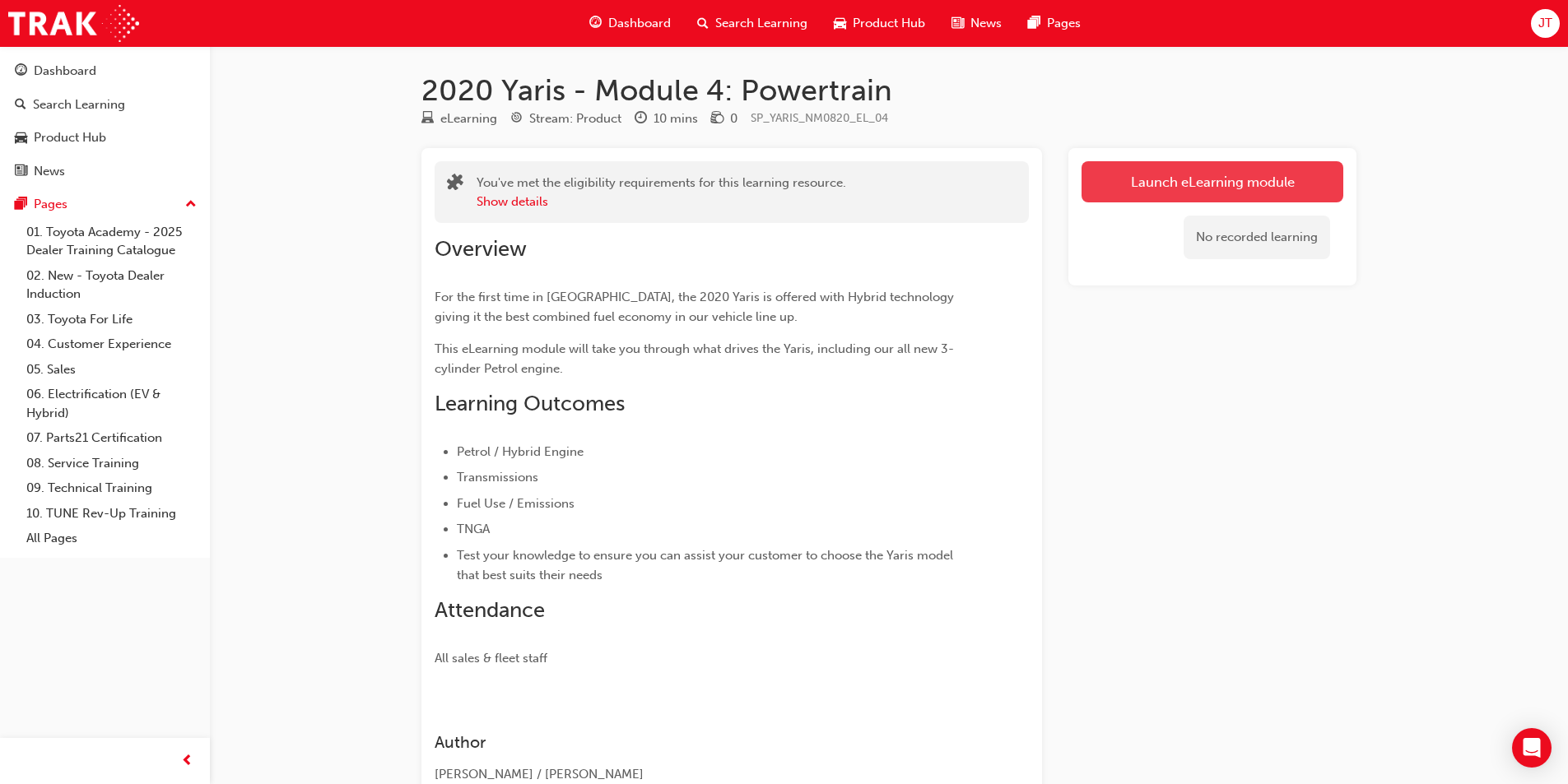
click at [1117, 188] on link "Launch eLearning module" at bounding box center [1212, 182] width 261 height 42
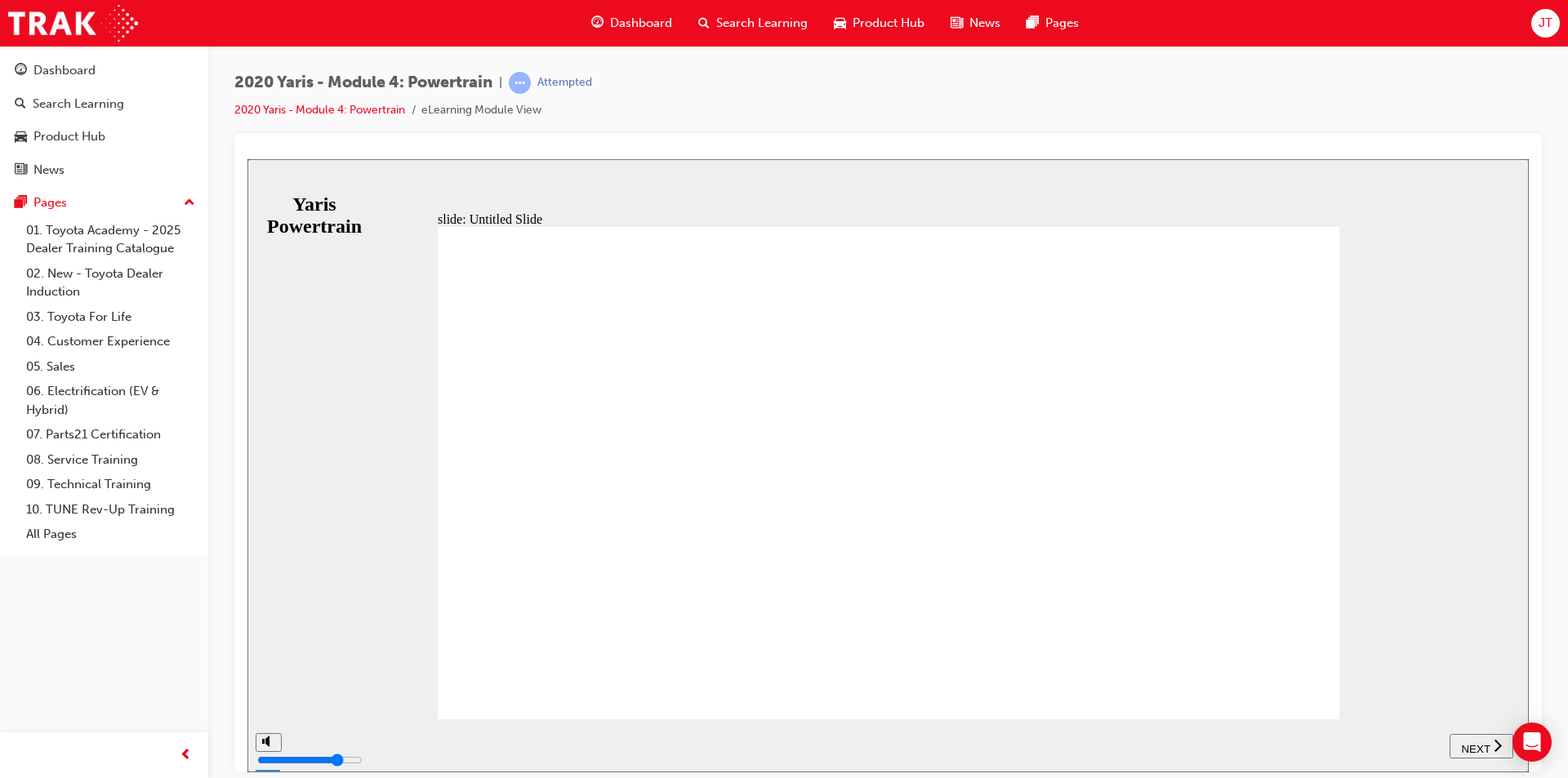
click at [1460, 744] on div "NEXT" at bounding box center [1481, 746] width 51 height 17
click at [1474, 742] on span "NEXT" at bounding box center [1475, 748] width 28 height 12
click at [304, 744] on rect "play/pause" at bounding box center [305, 738] width 3 height 11
